Goal: Task Accomplishment & Management: Manage account settings

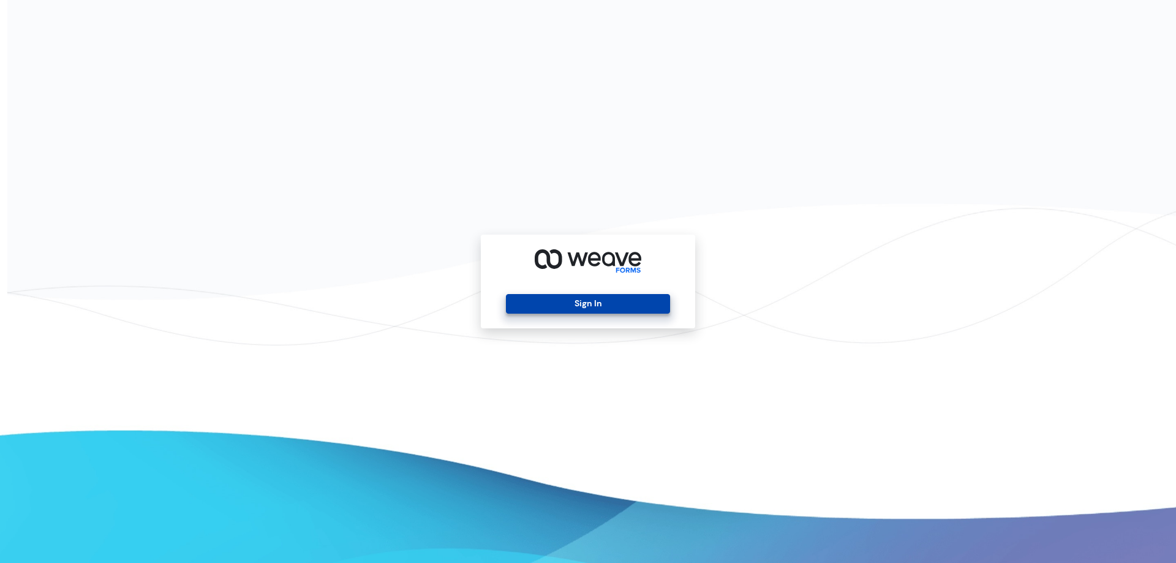
click at [647, 301] on button "Sign In" at bounding box center [587, 304] width 163 height 20
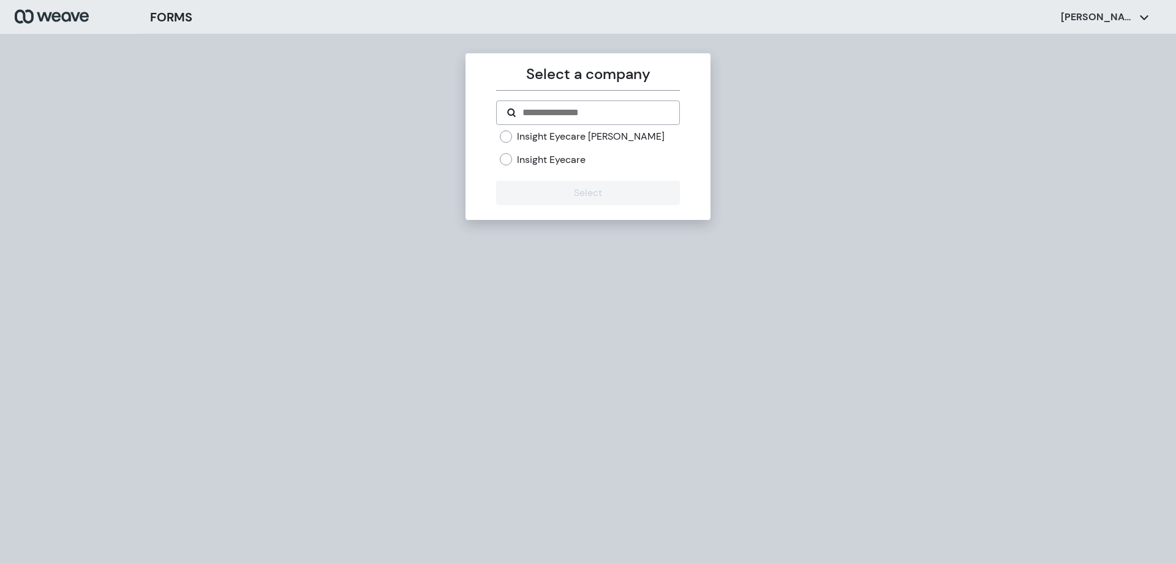
click at [580, 140] on label "Insight Eyecare Jenks" at bounding box center [591, 136] width 148 height 13
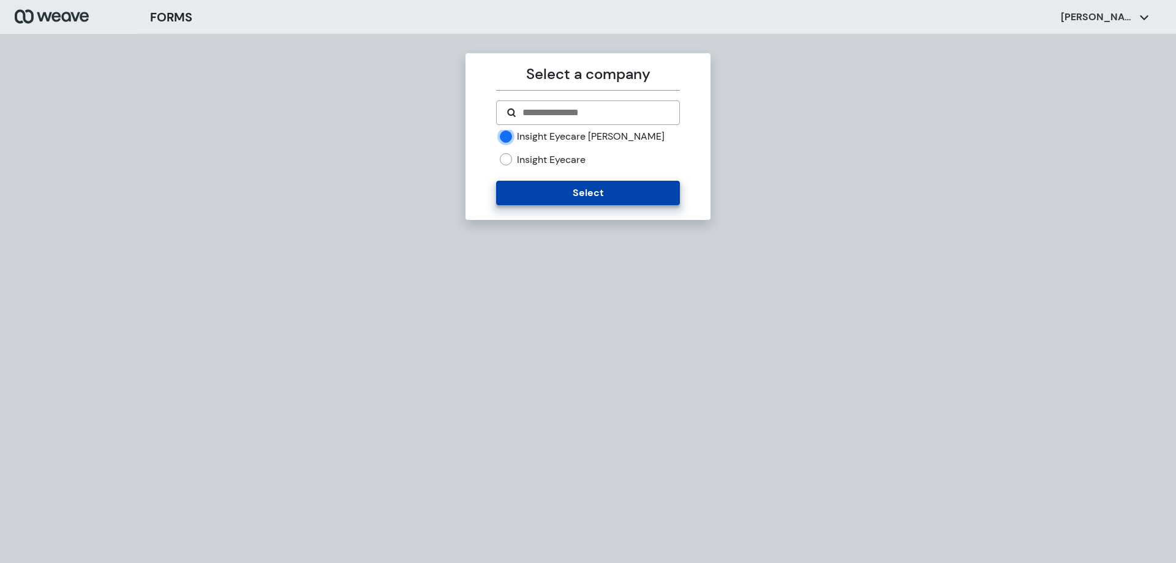
click at [563, 196] on button "Select" at bounding box center [587, 193] width 183 height 24
